Goal: Information Seeking & Learning: Check status

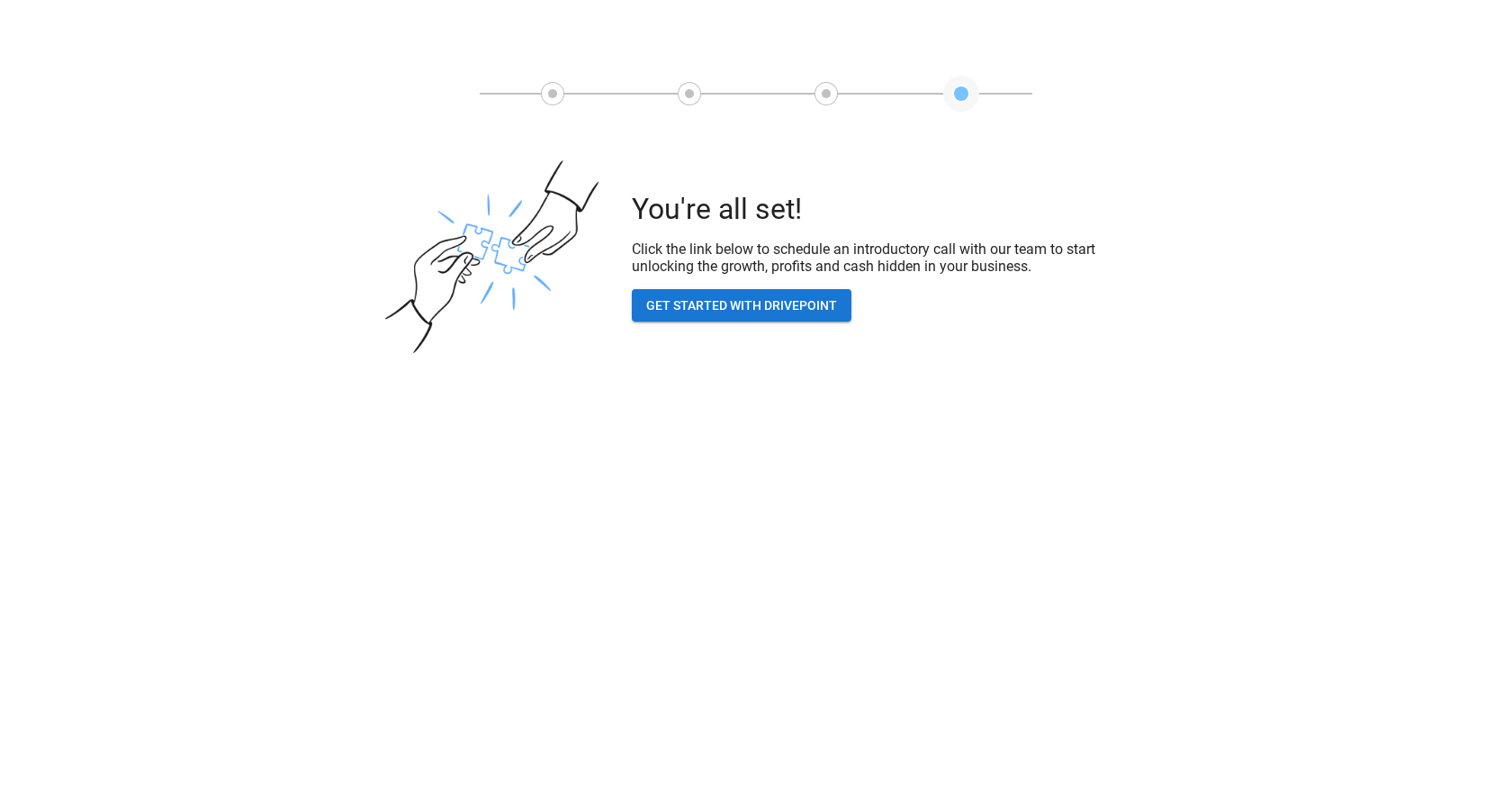
click at [802, 305] on button "GET STARTED WITH DRIVEPOINT" at bounding box center [741, 306] width 219 height 33
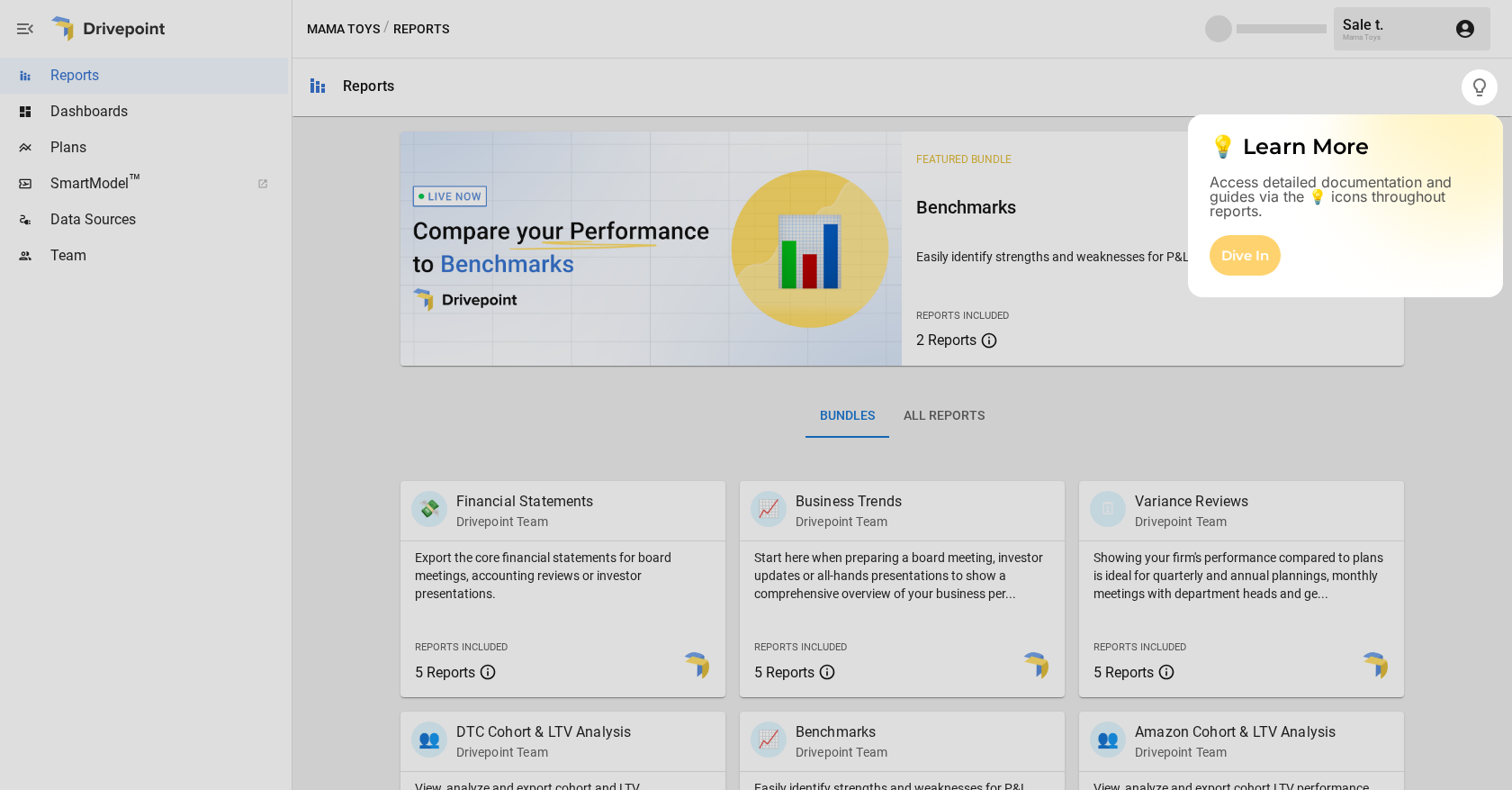
click at [1265, 249] on div "Dive In" at bounding box center [1246, 255] width 72 height 41
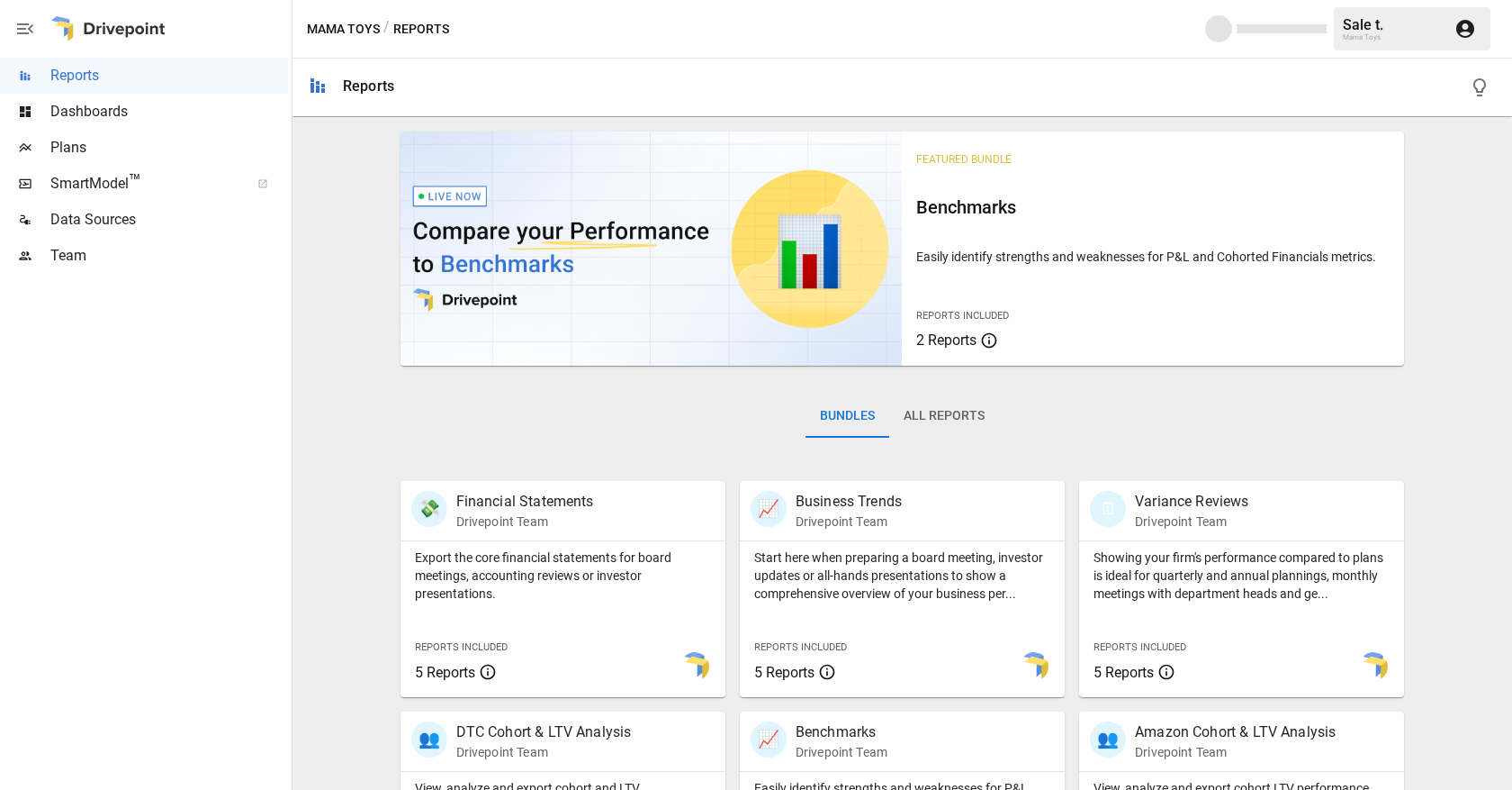
click at [131, 106] on span "Dashboards" at bounding box center [169, 111] width 238 height 21
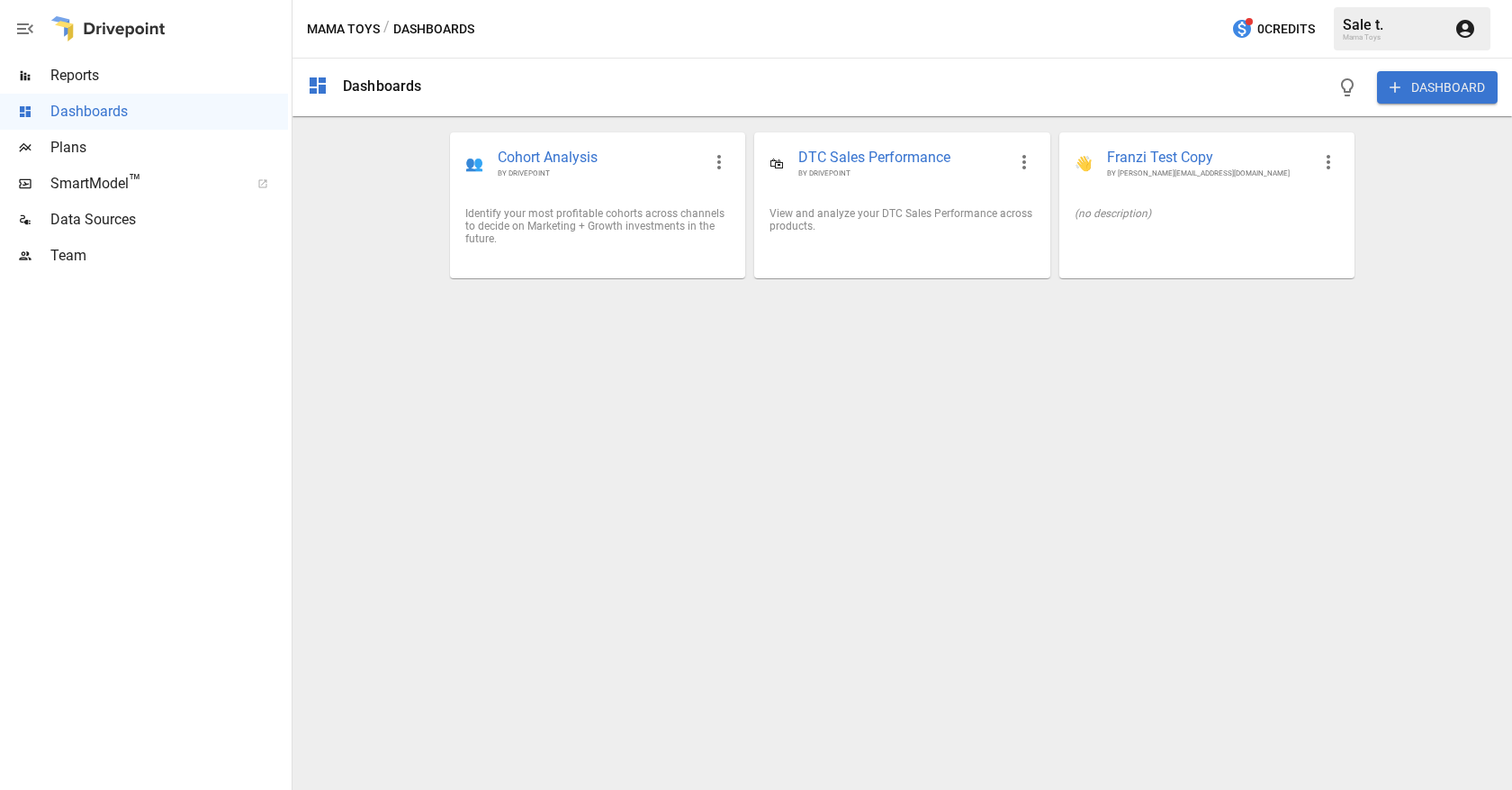
click at [1409, 89] on button "DASHBOARD" at bounding box center [1438, 88] width 121 height 33
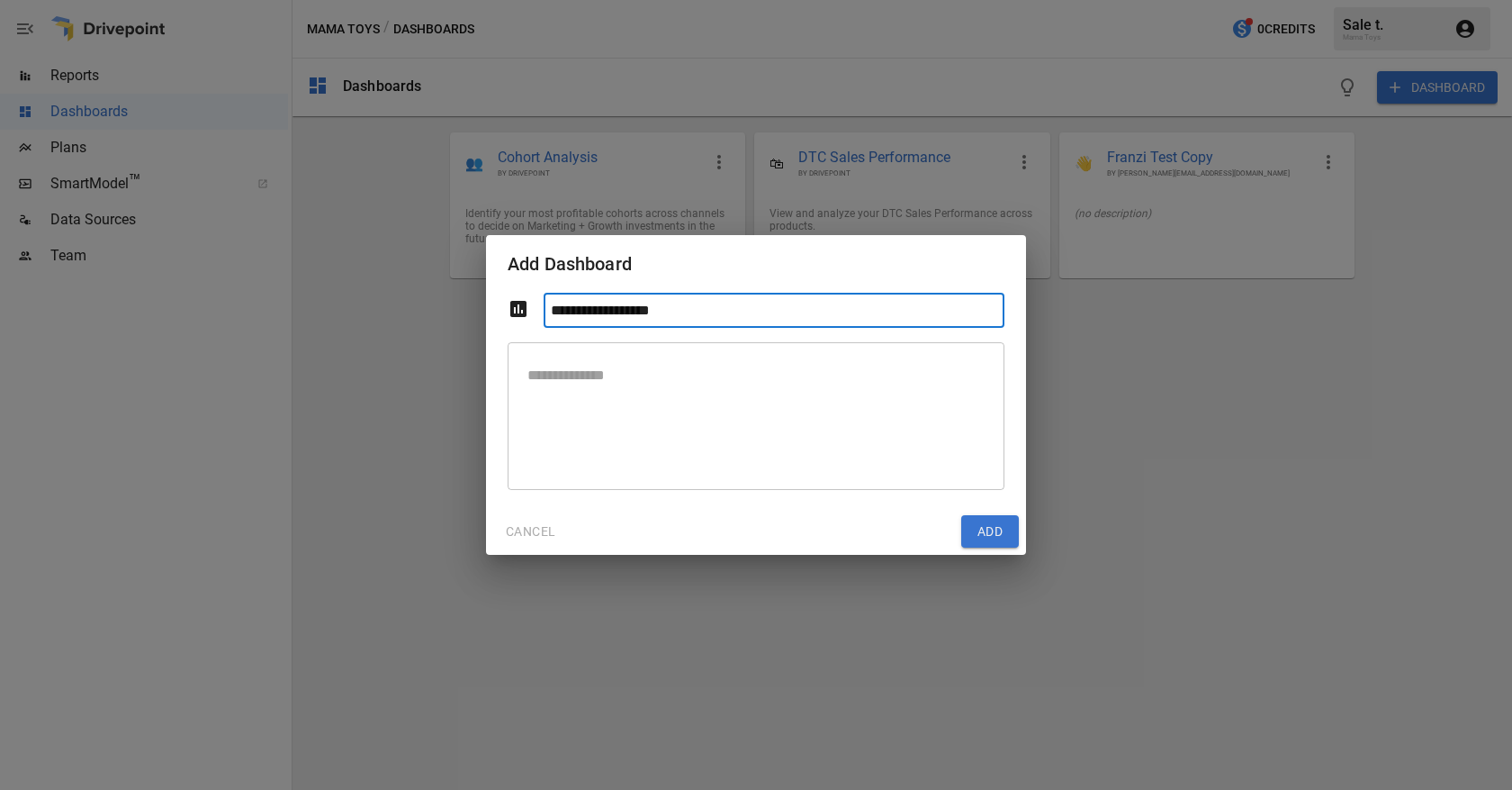
click at [537, 536] on button "CANCEL" at bounding box center [530, 532] width 74 height 33
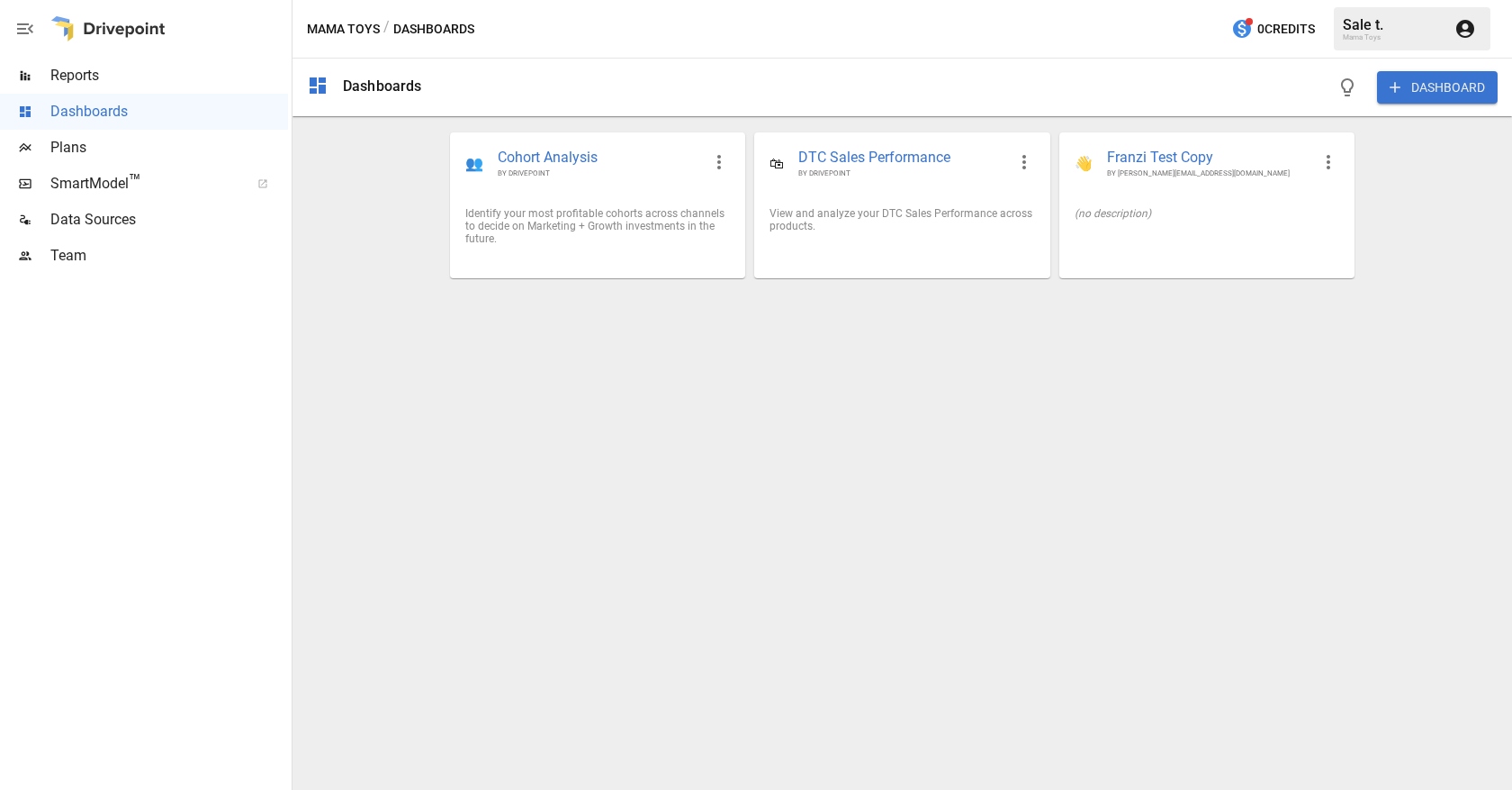
click at [138, 189] on span "™" at bounding box center [134, 181] width 13 height 22
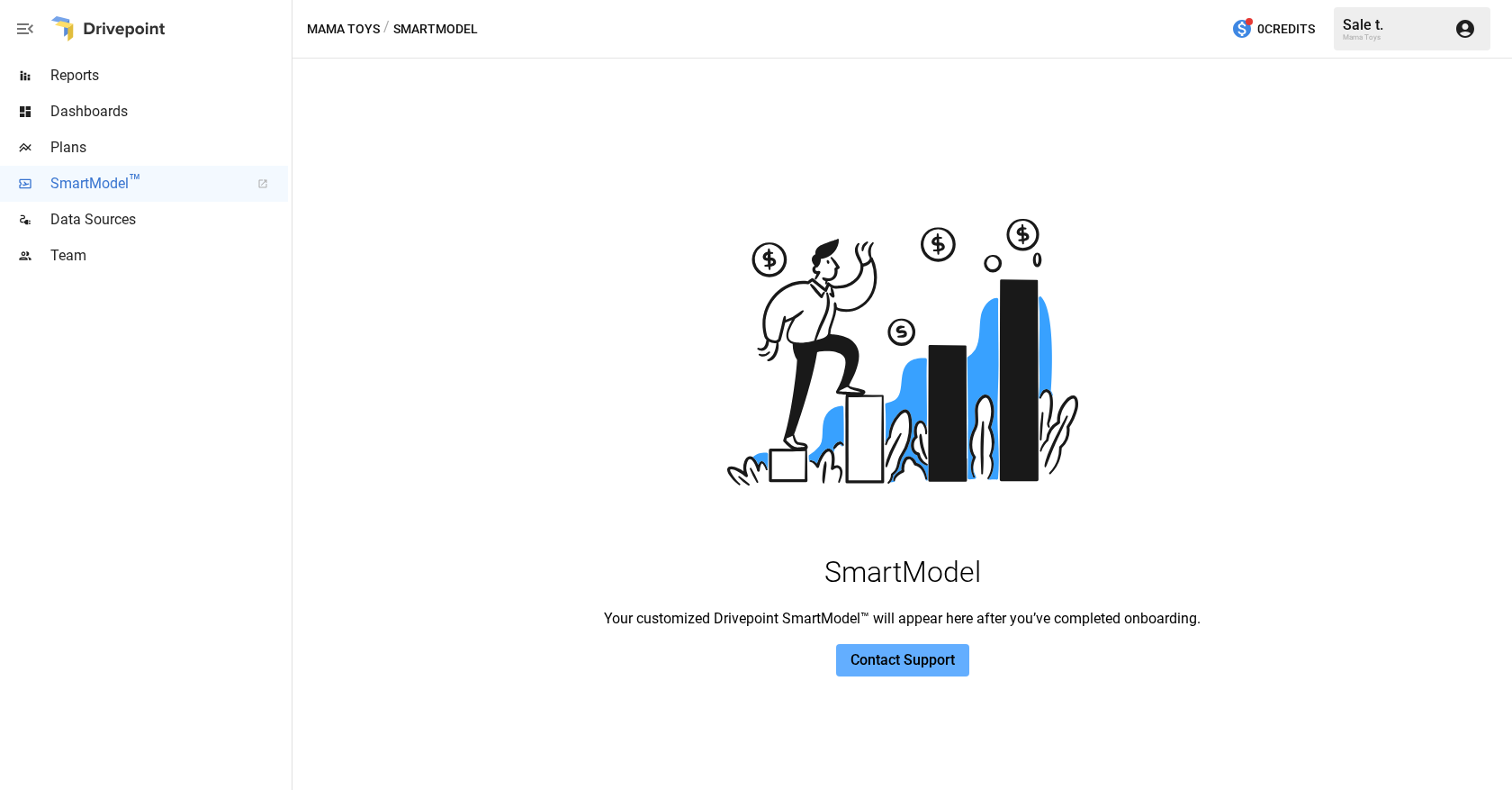
click at [138, 86] on div "Reports" at bounding box center [144, 75] width 288 height 36
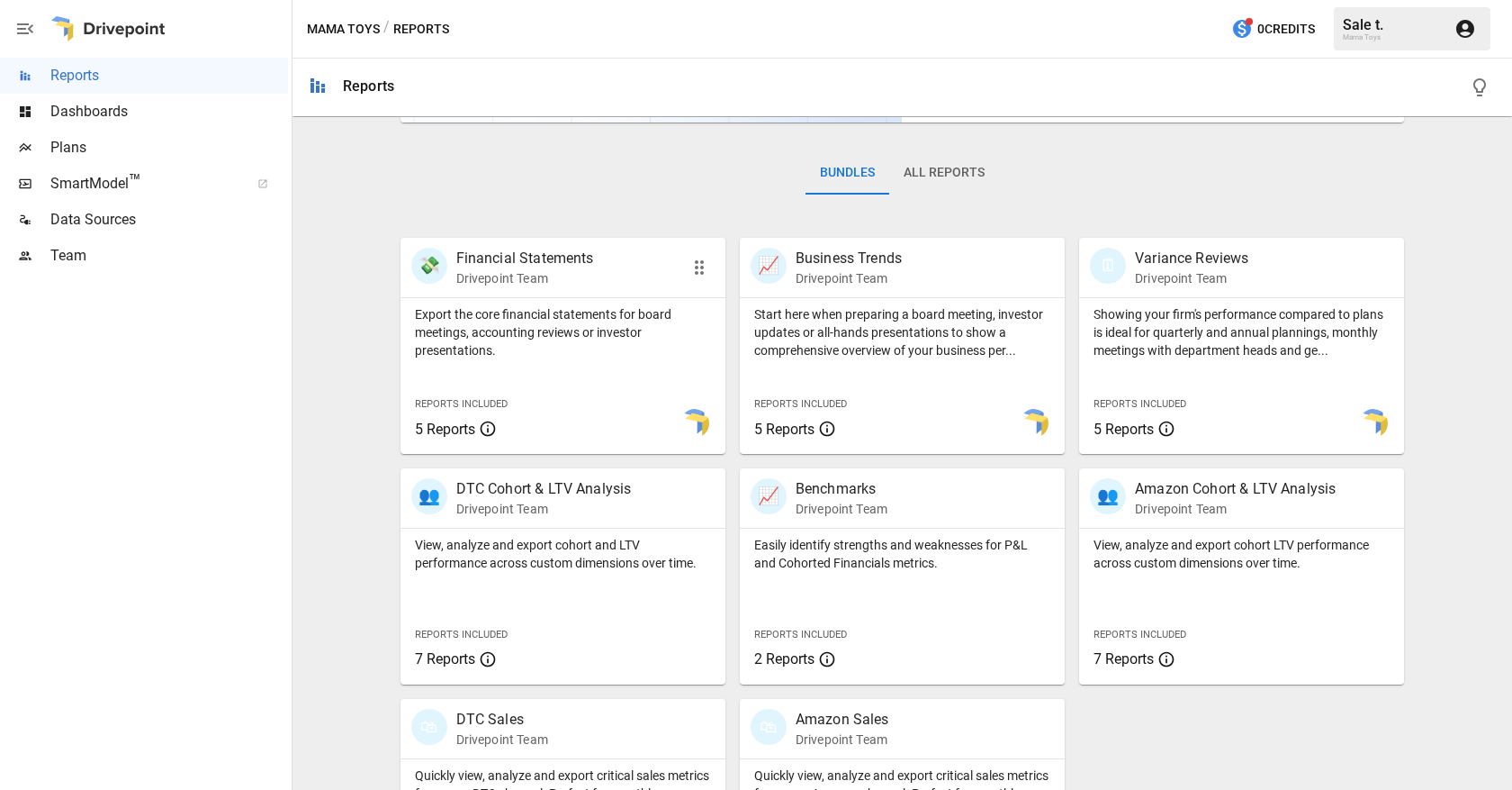
scroll to position [246, 0]
click at [556, 287] on div "💸 Financial Statements Drivepoint Team" at bounding box center [563, 264] width 325 height 59
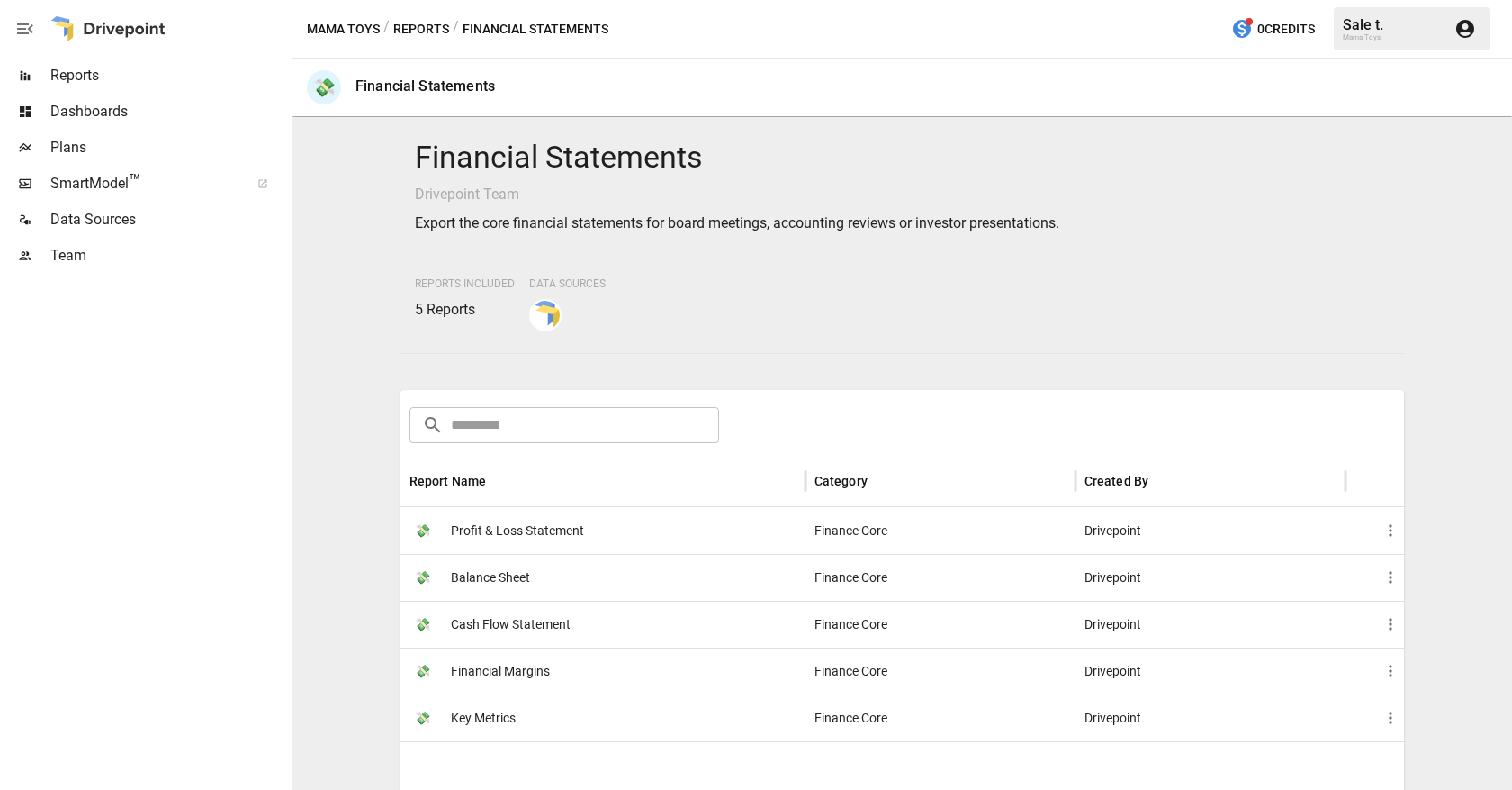
click at [583, 527] on div "💸 Profit & Loss Statement" at bounding box center [602, 530] width 405 height 46
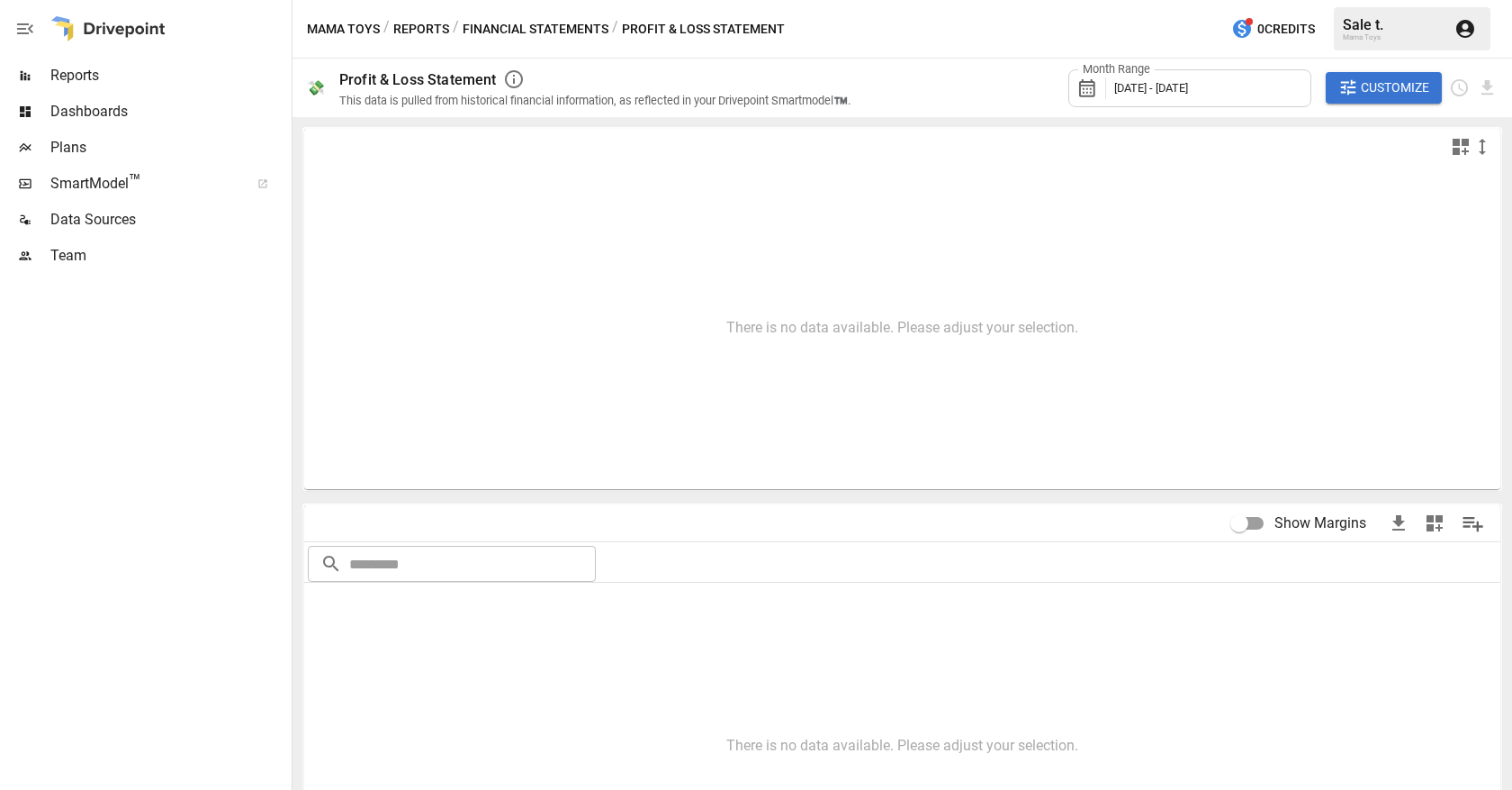
click at [1405, 28] on div "Sale t." at bounding box center [1393, 25] width 101 height 17
click at [1252, 82] on div "Month Range [DATE] - [DATE]" at bounding box center [1189, 88] width 243 height 38
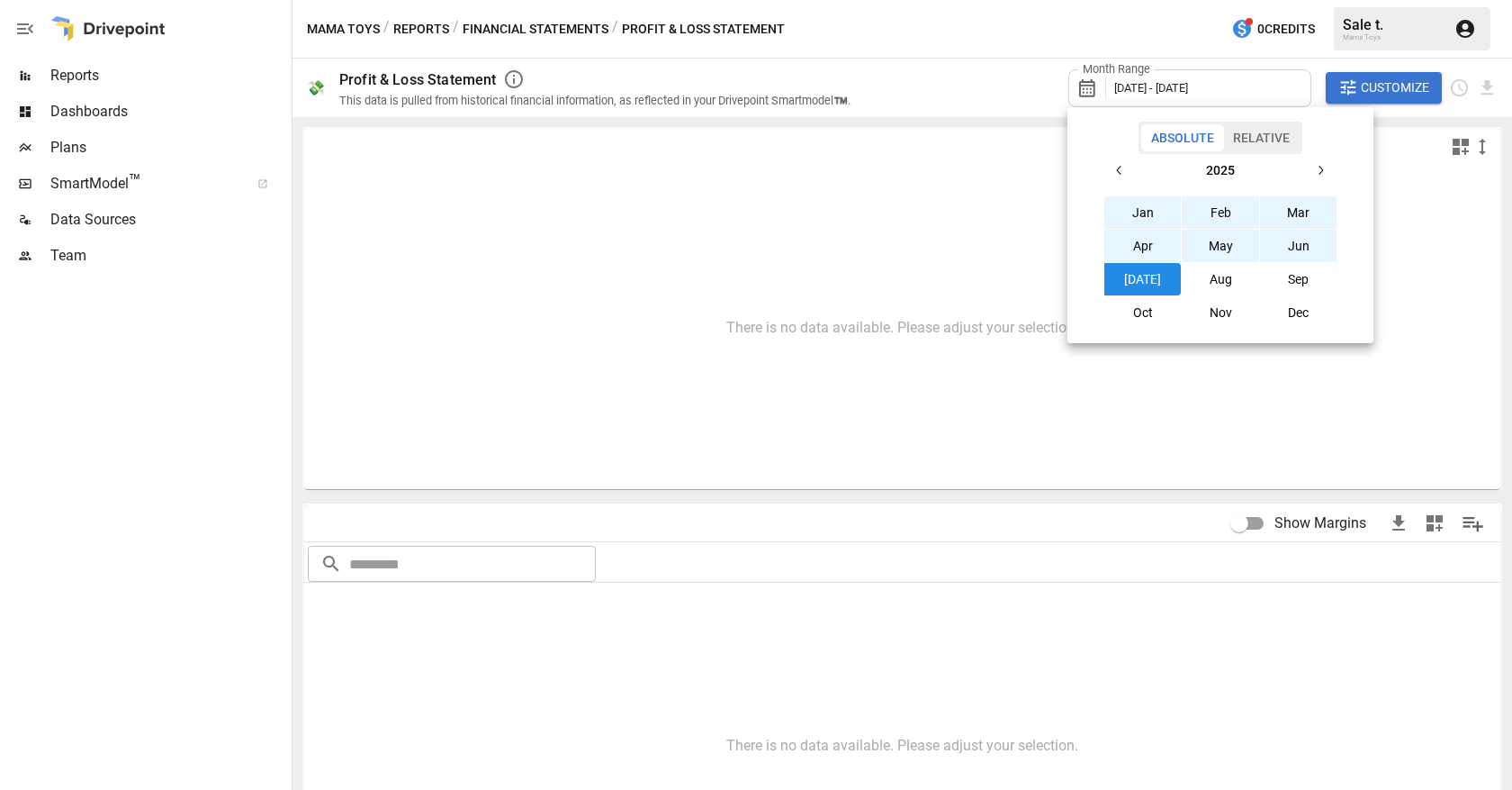
click at [1269, 21] on div at bounding box center [756, 395] width 1512 height 790
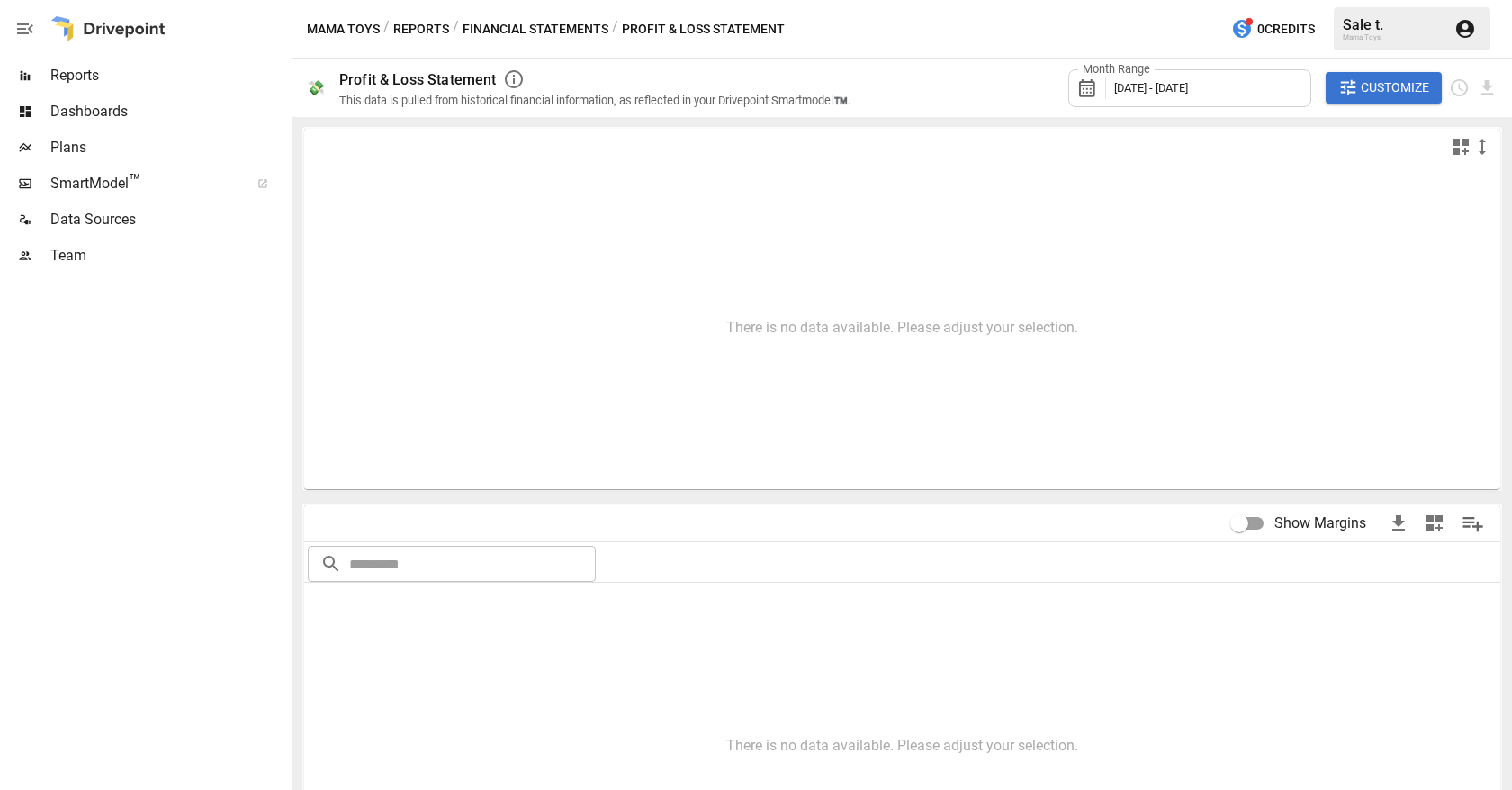
click at [1361, 22] on div "Sale t." at bounding box center [1393, 25] width 101 height 17
click at [780, 324] on div "There is no data available. Please adjust your selection." at bounding box center [902, 328] width 352 height 17
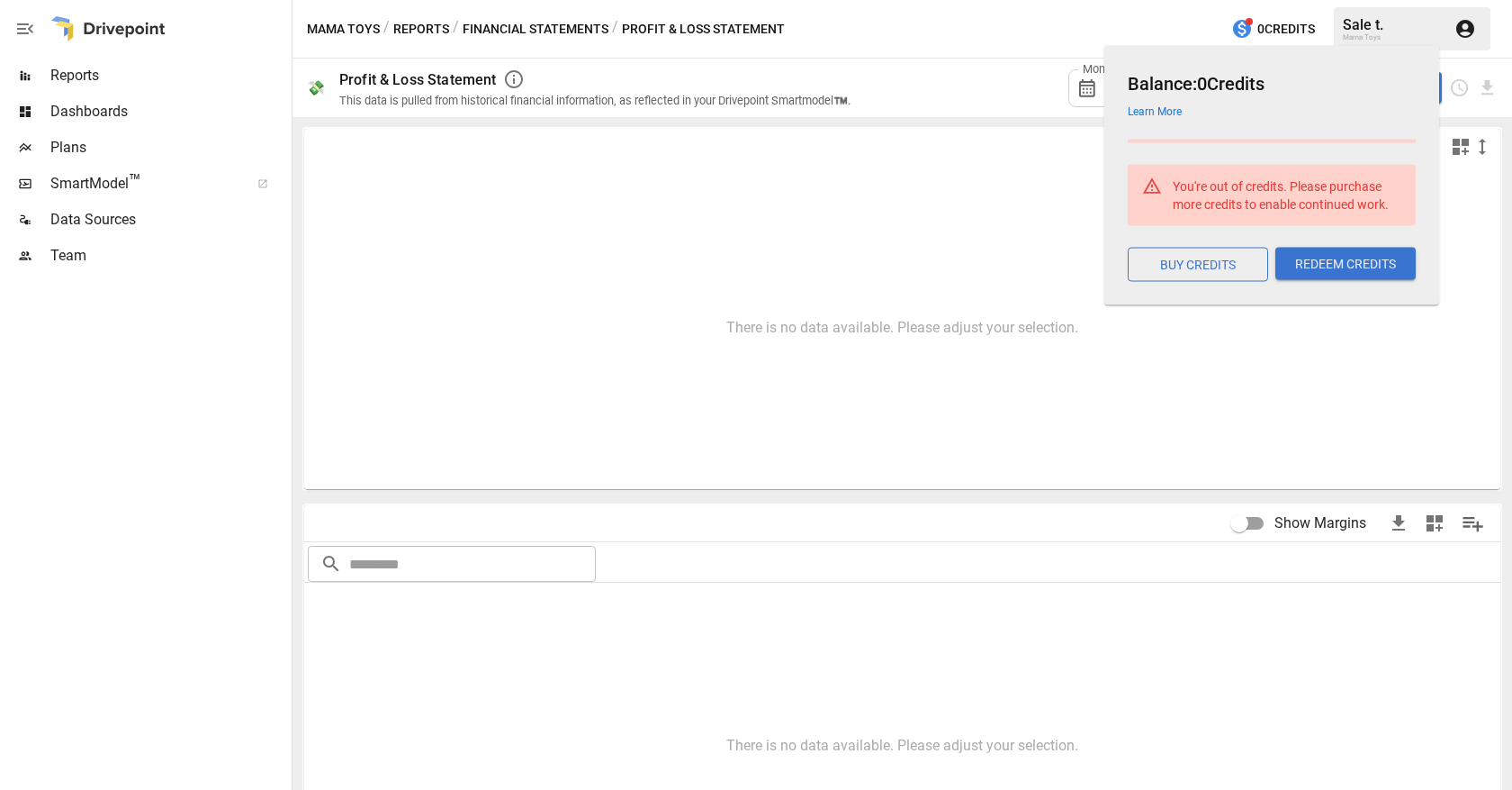
click at [1259, 19] on span "0 Credits" at bounding box center [1287, 29] width 58 height 22
click at [1215, 257] on button "BUY CREDITS" at bounding box center [1198, 264] width 140 height 34
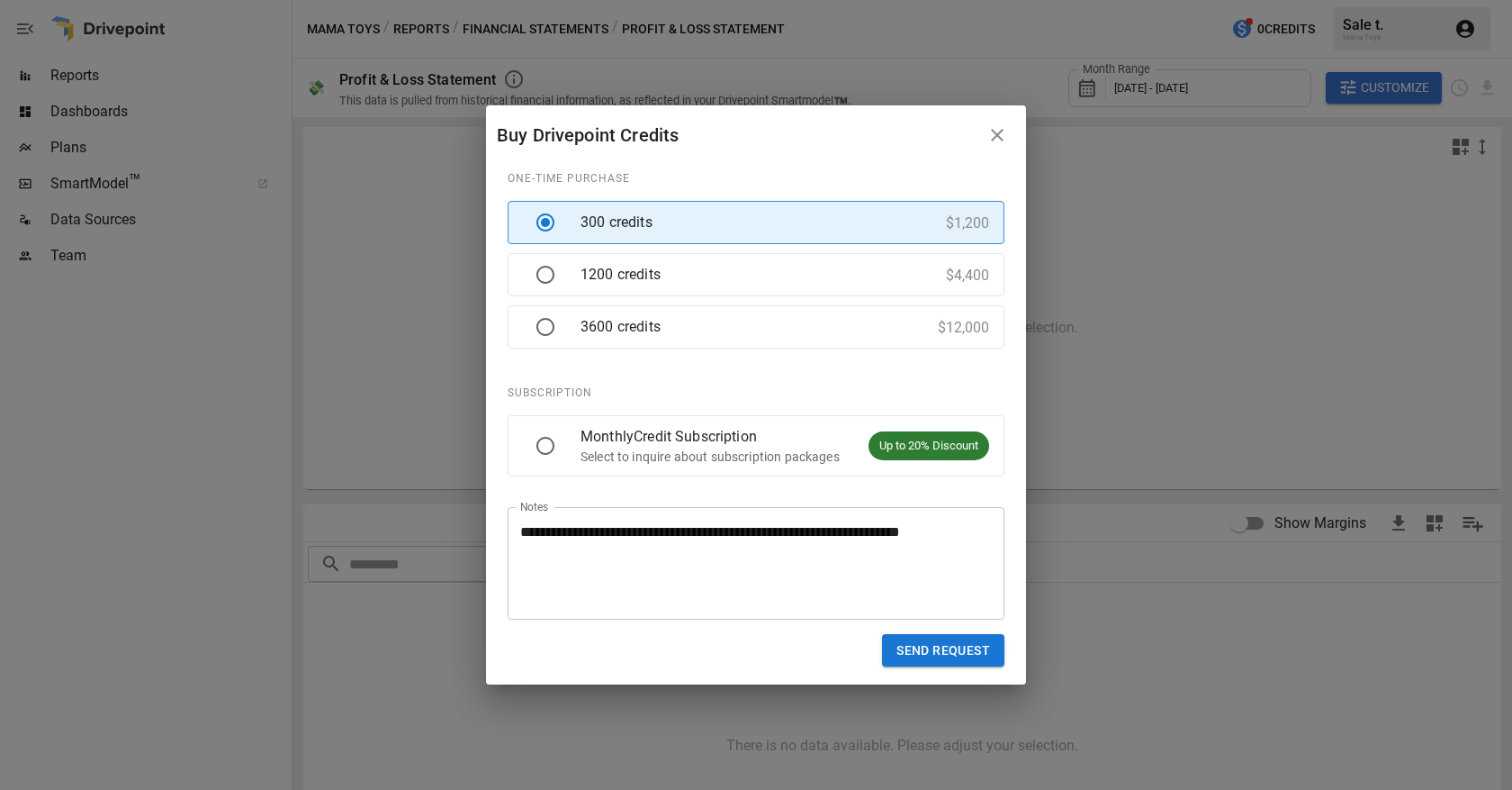
click at [993, 123] on button "button" at bounding box center [997, 134] width 36 height 36
